Goal: Information Seeking & Learning: Learn about a topic

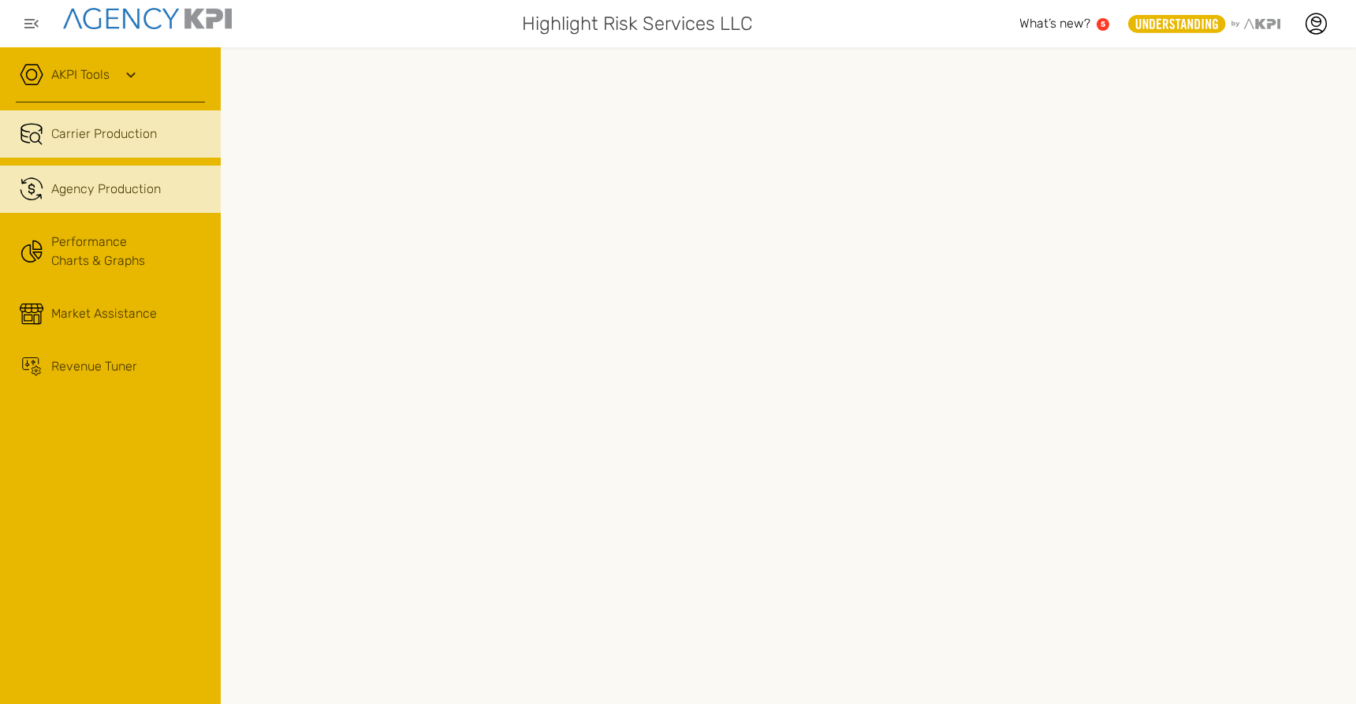
click at [85, 188] on div "Agency Production" at bounding box center [106, 189] width 110 height 19
click at [90, 192] on span "Agency Production" at bounding box center [106, 189] width 110 height 19
click at [95, 132] on span "Carrier Production" at bounding box center [104, 134] width 106 height 19
click at [91, 188] on span "Agency Production" at bounding box center [106, 189] width 110 height 19
click at [79, 136] on span "Carrier Production" at bounding box center [104, 134] width 106 height 19
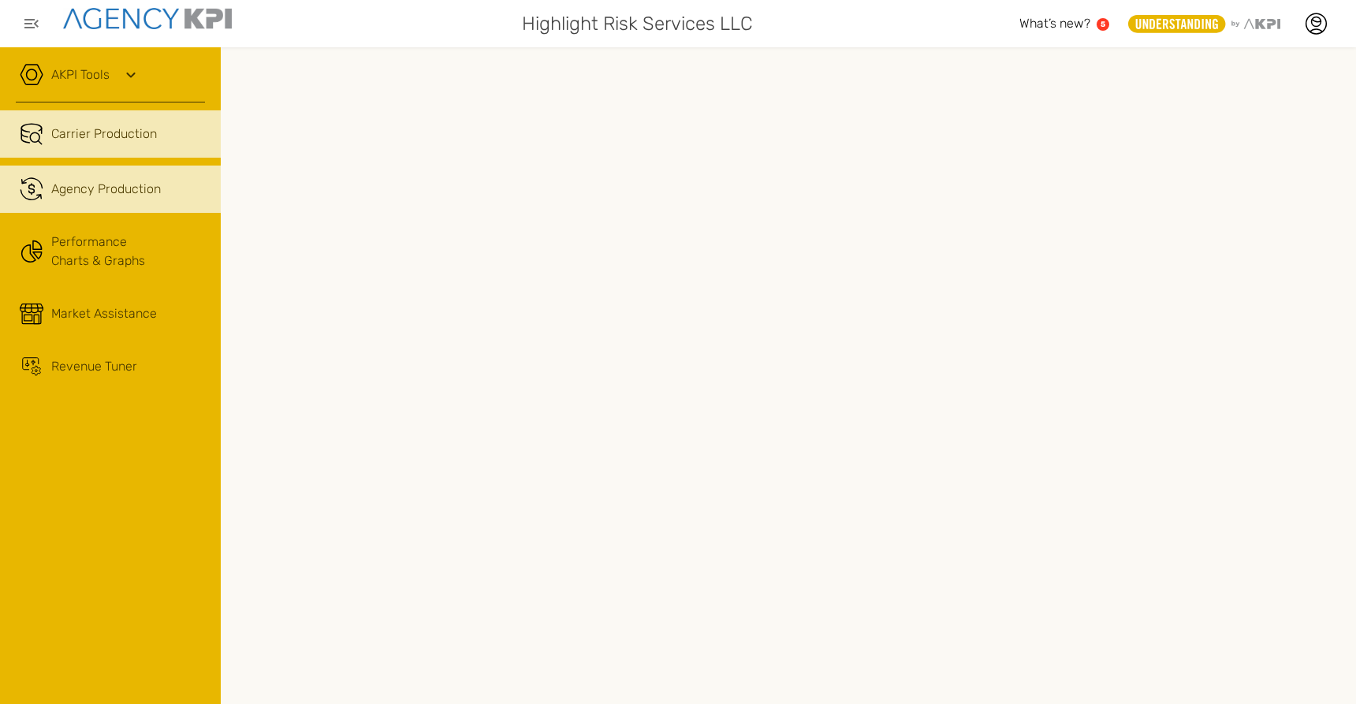
click at [82, 197] on span "Agency Production" at bounding box center [106, 189] width 110 height 19
